Goal: Information Seeking & Learning: Learn about a topic

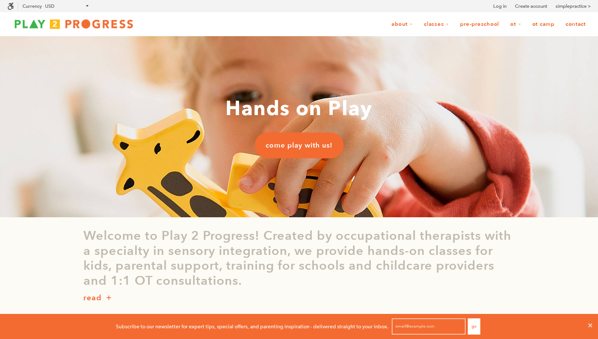
scroll to position [0, 0]
click at [535, 25] on link "OT Camp" at bounding box center [544, 24] width 32 height 14
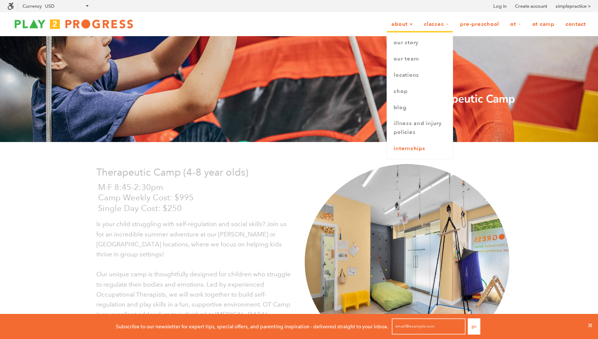
click at [404, 150] on link "Internships" at bounding box center [420, 149] width 66 height 16
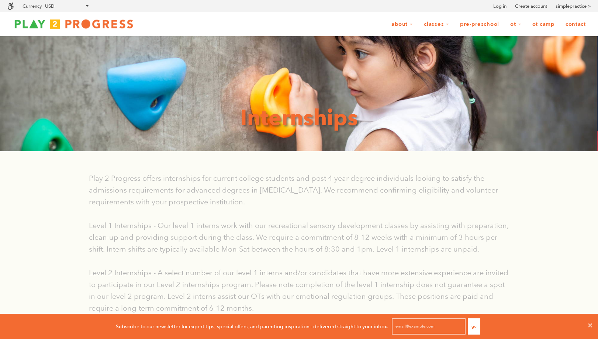
click at [549, 22] on link "OT Camp" at bounding box center [544, 24] width 32 height 14
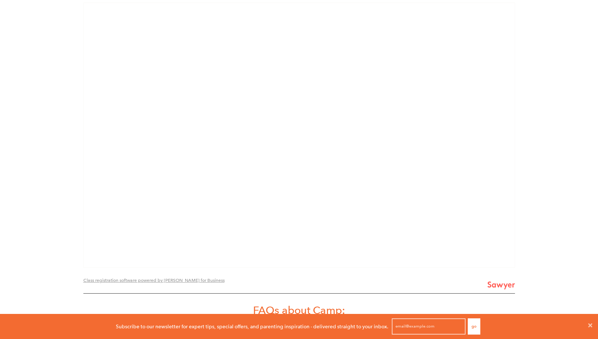
scroll to position [827, 0]
